Goal: Use online tool/utility: Use online tool/utility

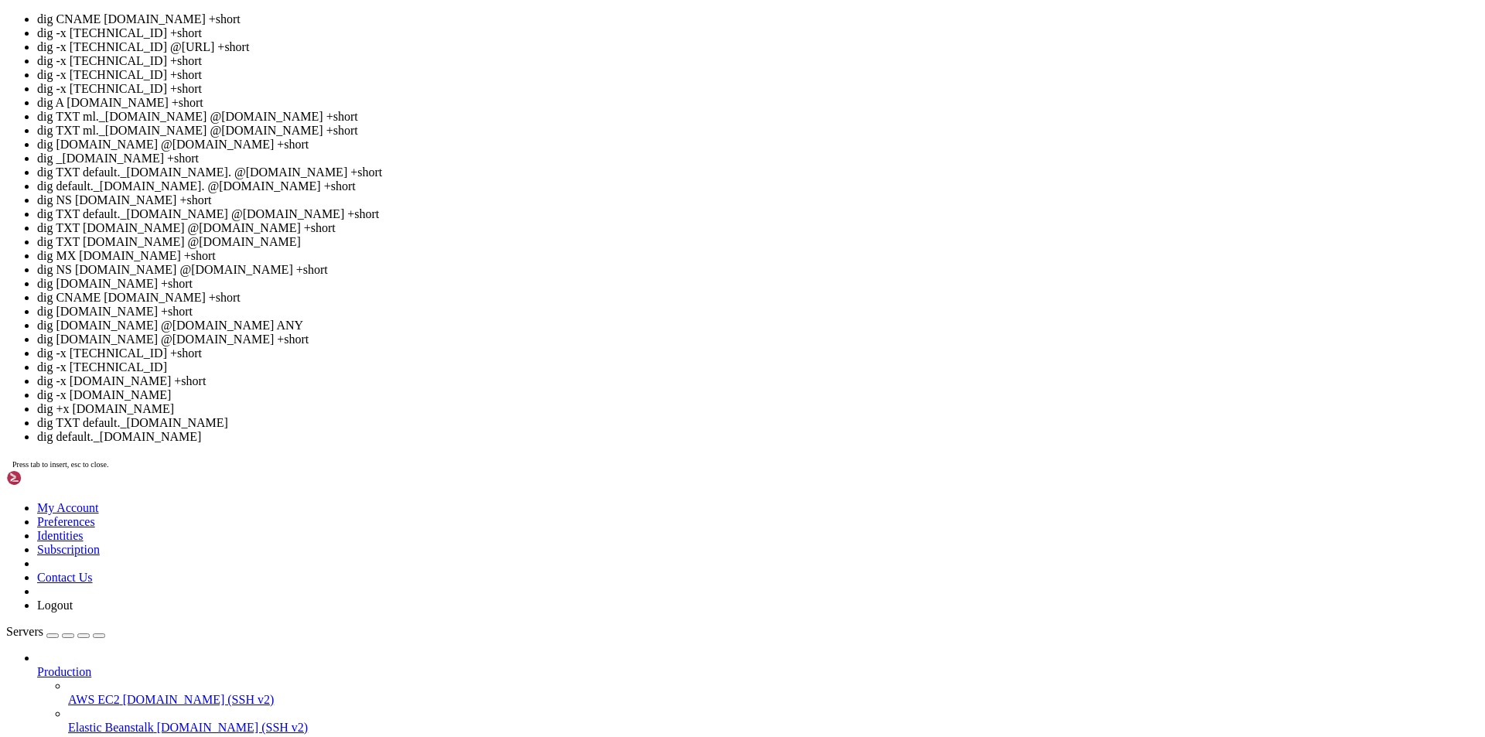
scroll to position [7, 2]
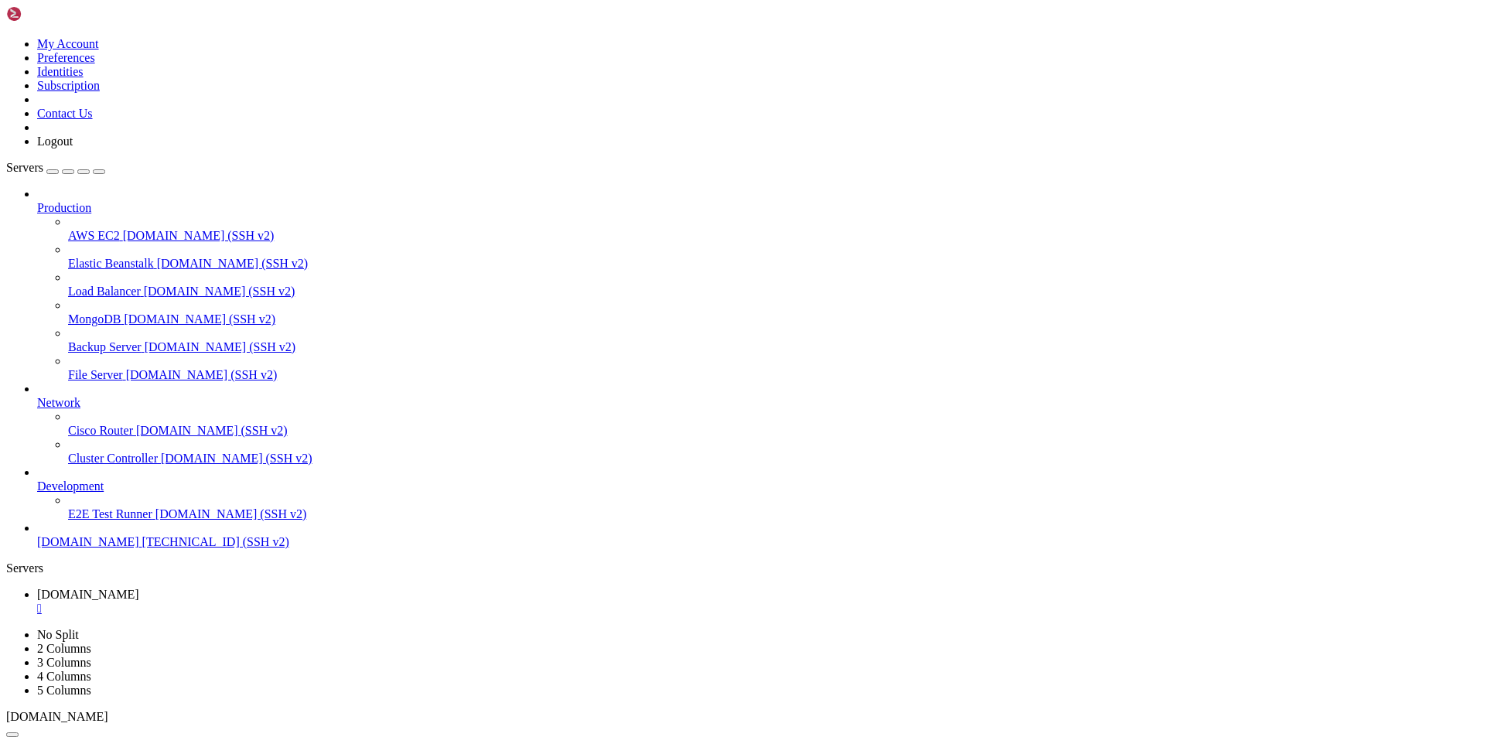
drag, startPoint x: 541, startPoint y: 1231, endPoint x: 133, endPoint y: 1227, distance: 407.6
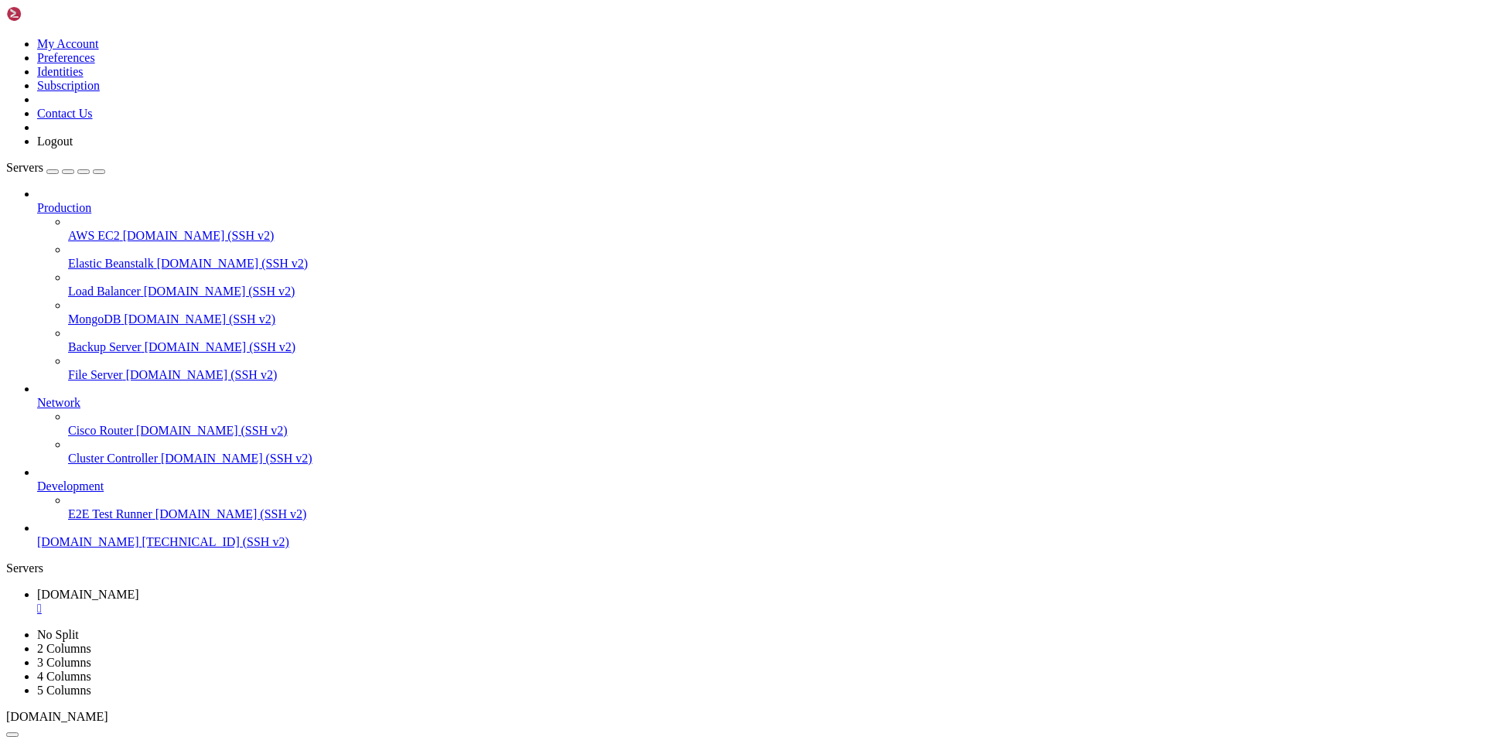
drag, startPoint x: 684, startPoint y: 1510, endPoint x: 146, endPoint y: 1517, distance: 537.5
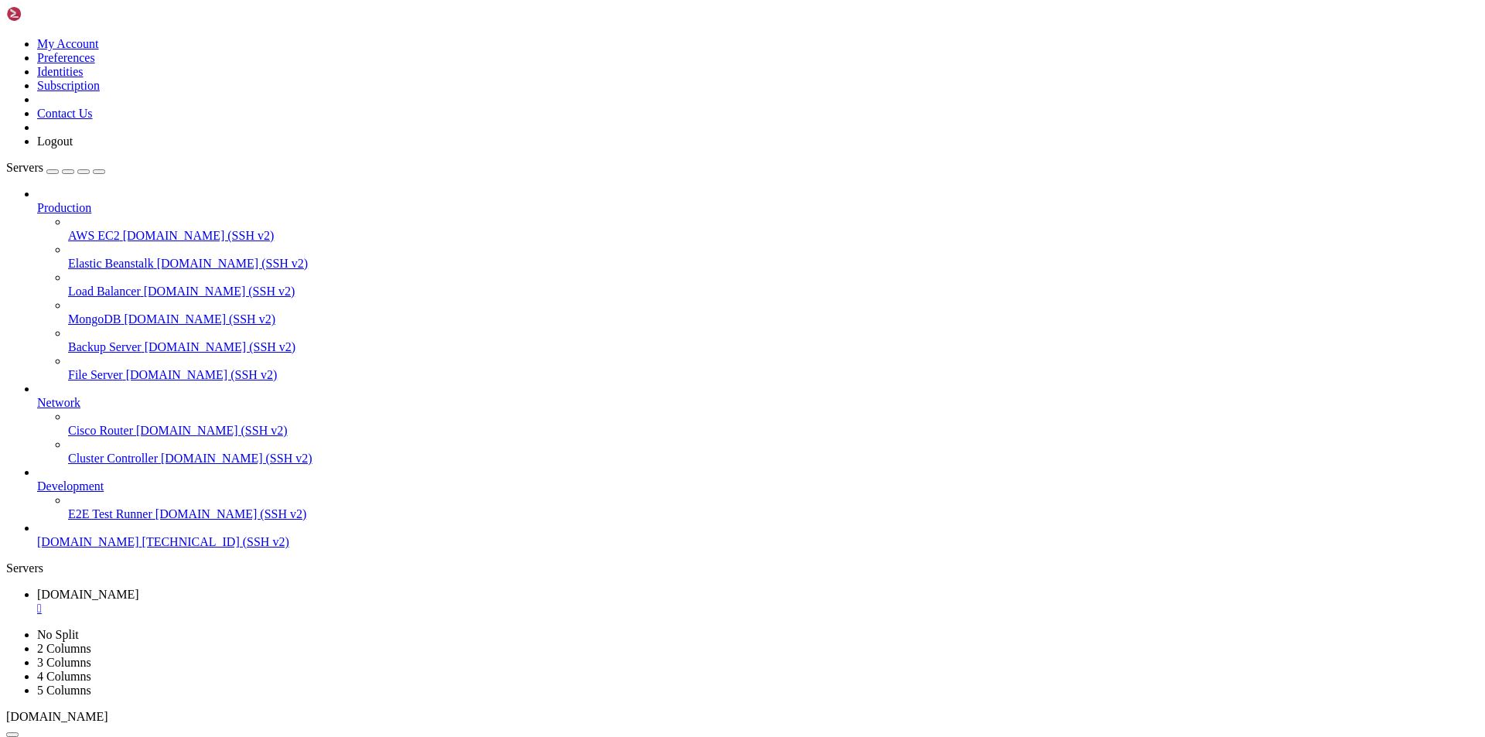
drag, startPoint x: 142, startPoint y: 1520, endPoint x: 18, endPoint y: 1503, distance: 124.9
drag, startPoint x: 707, startPoint y: 1490, endPoint x: 12, endPoint y: 1494, distance: 695.2
